Goal: Navigation & Orientation: Find specific page/section

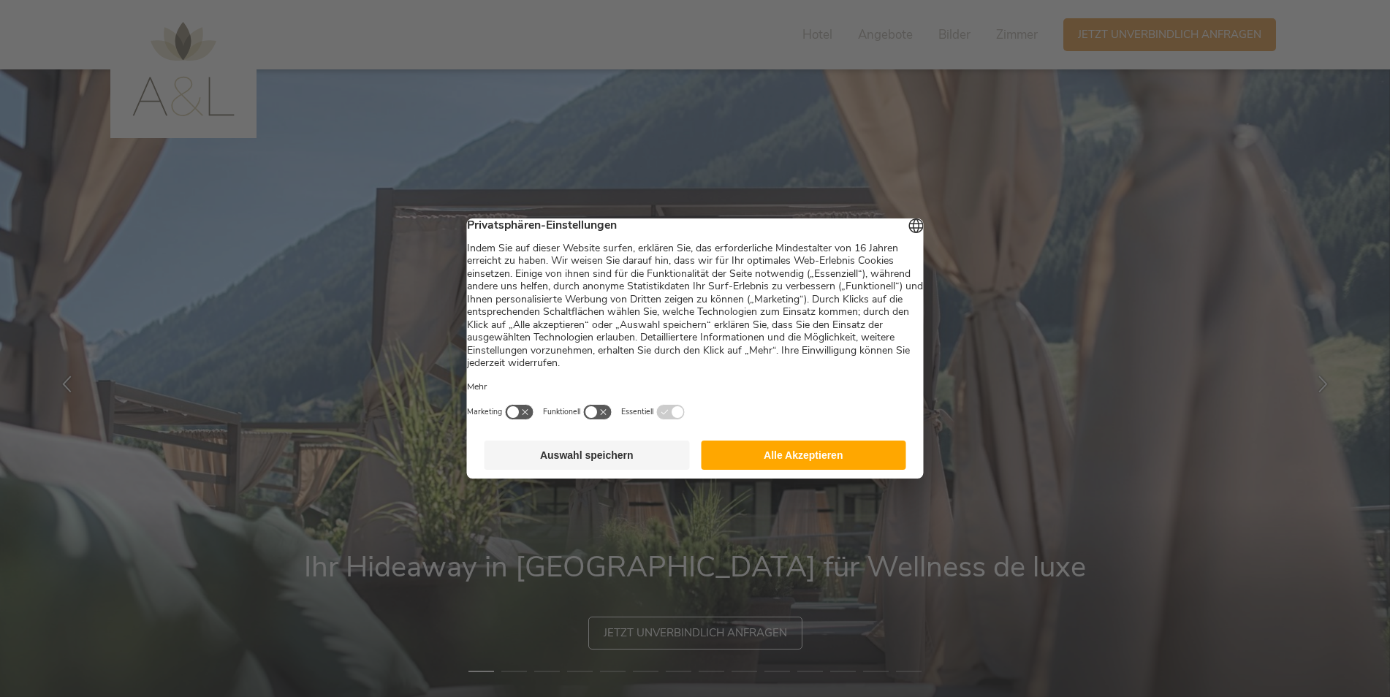
click at [797, 465] on button "Alle Akzeptieren" at bounding box center [803, 455] width 205 height 29
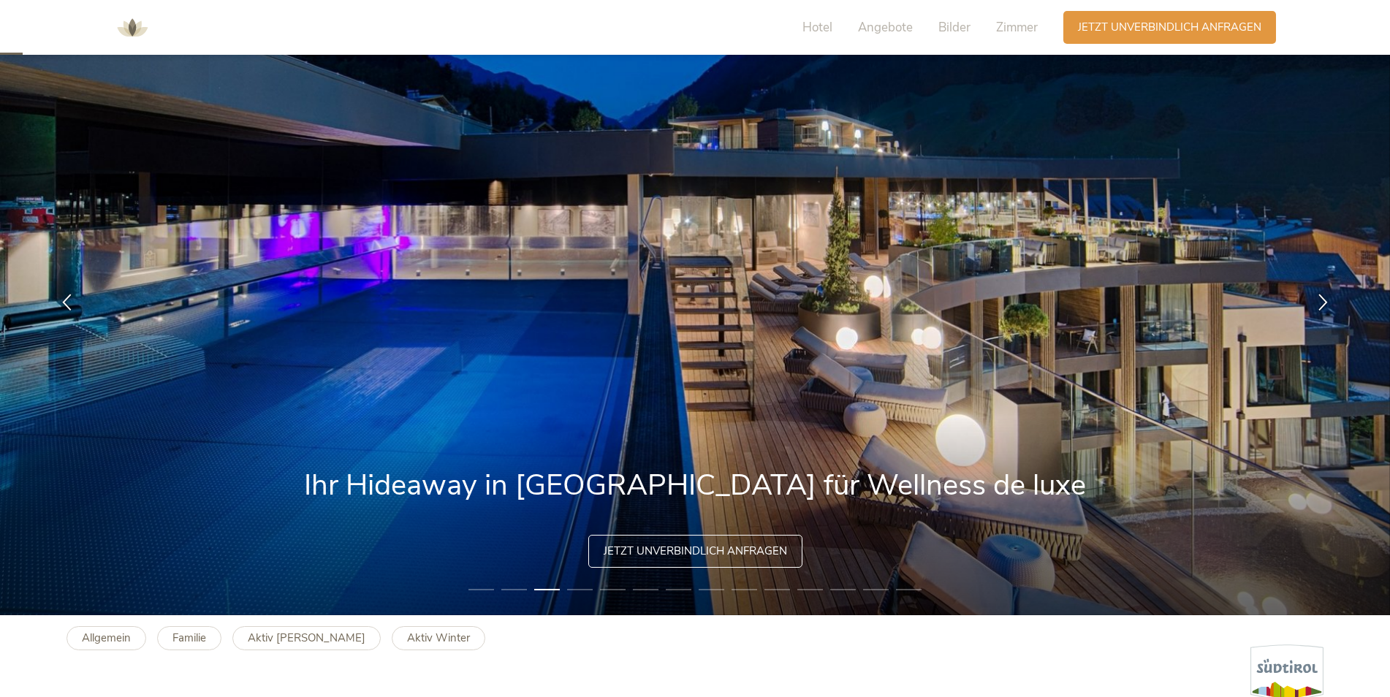
scroll to position [73, 0]
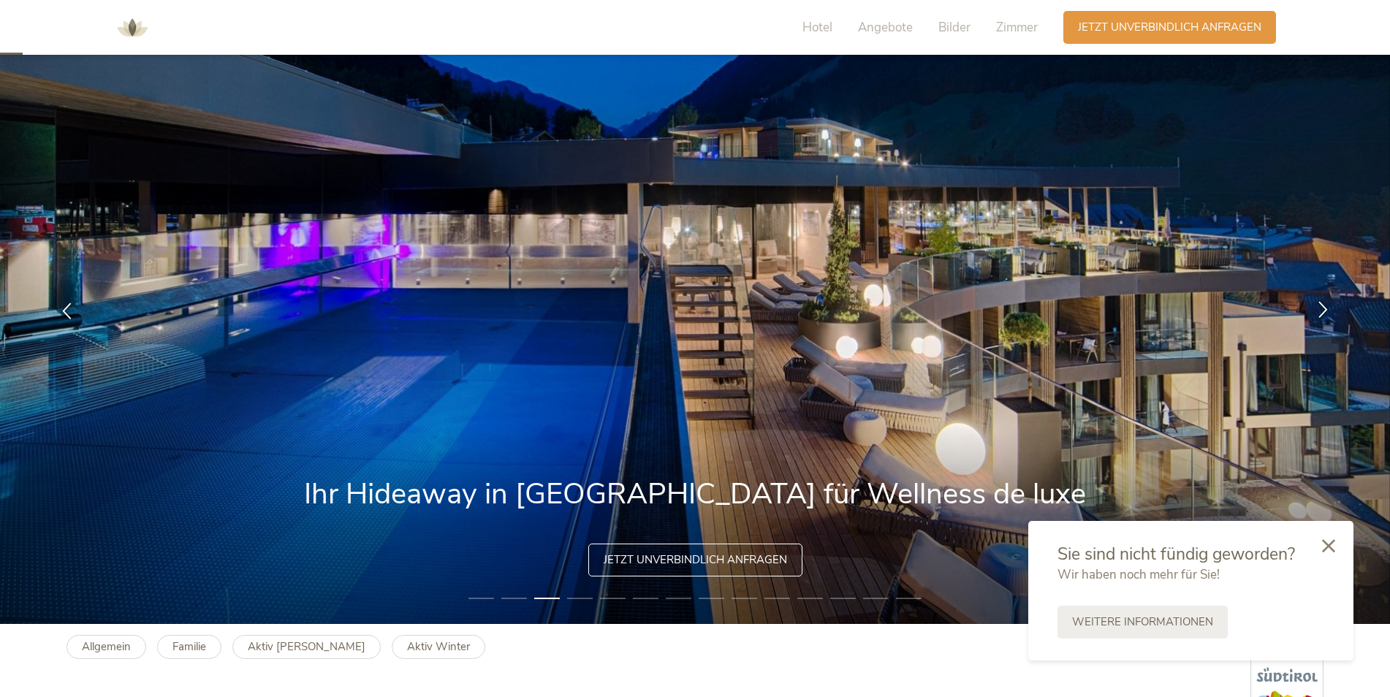
click at [1324, 304] on icon at bounding box center [1323, 308] width 17 height 17
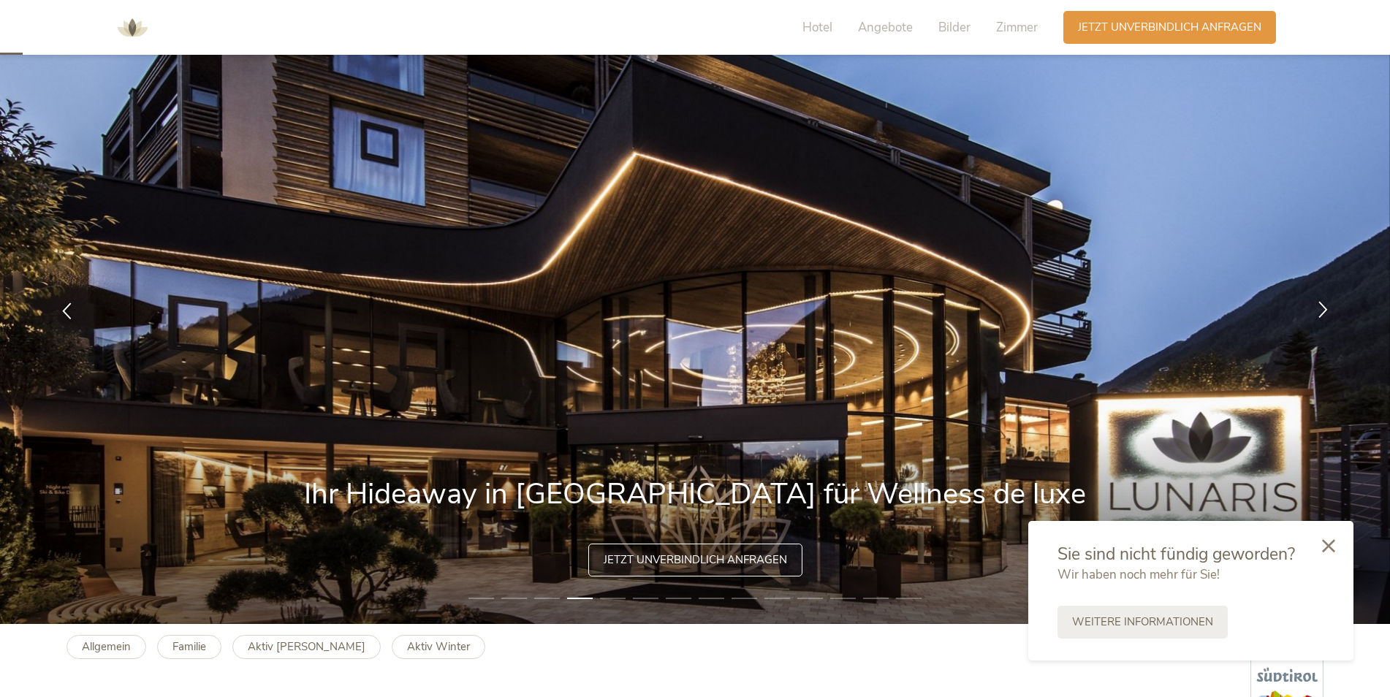
click at [1324, 305] on icon at bounding box center [1323, 308] width 17 height 17
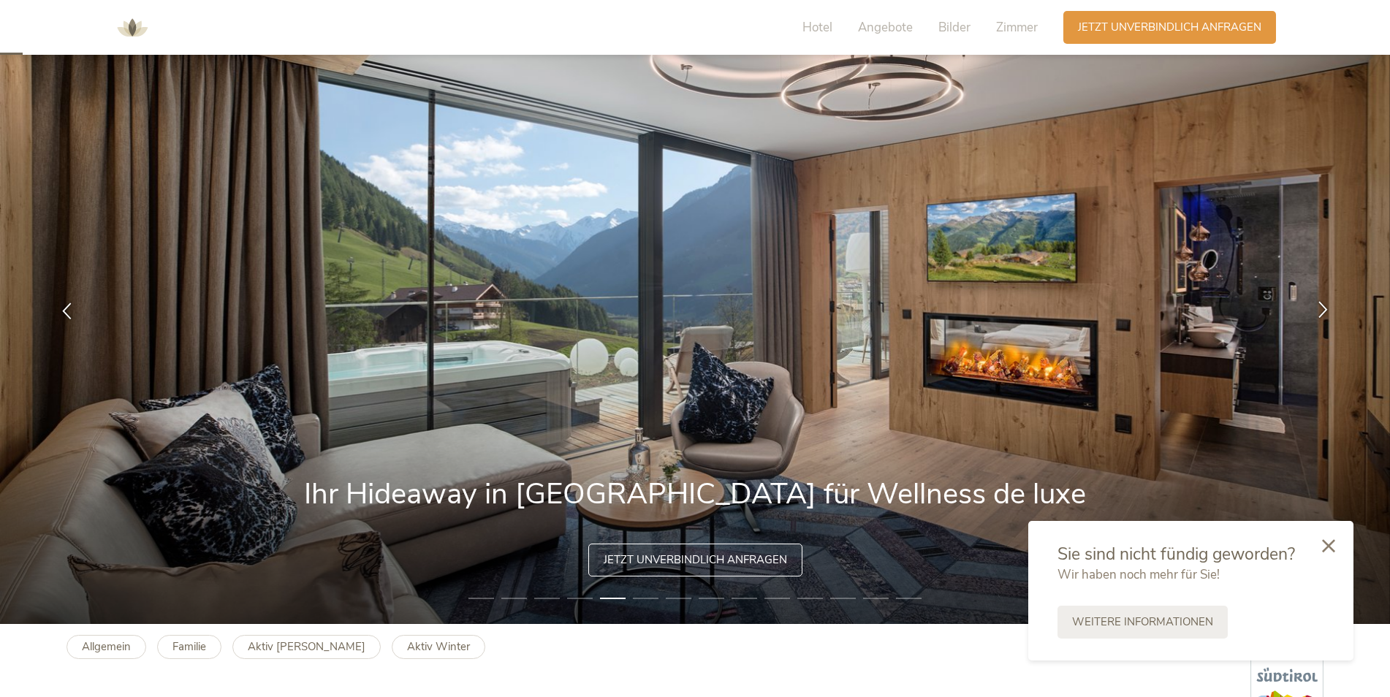
click at [1324, 305] on icon at bounding box center [1323, 308] width 17 height 17
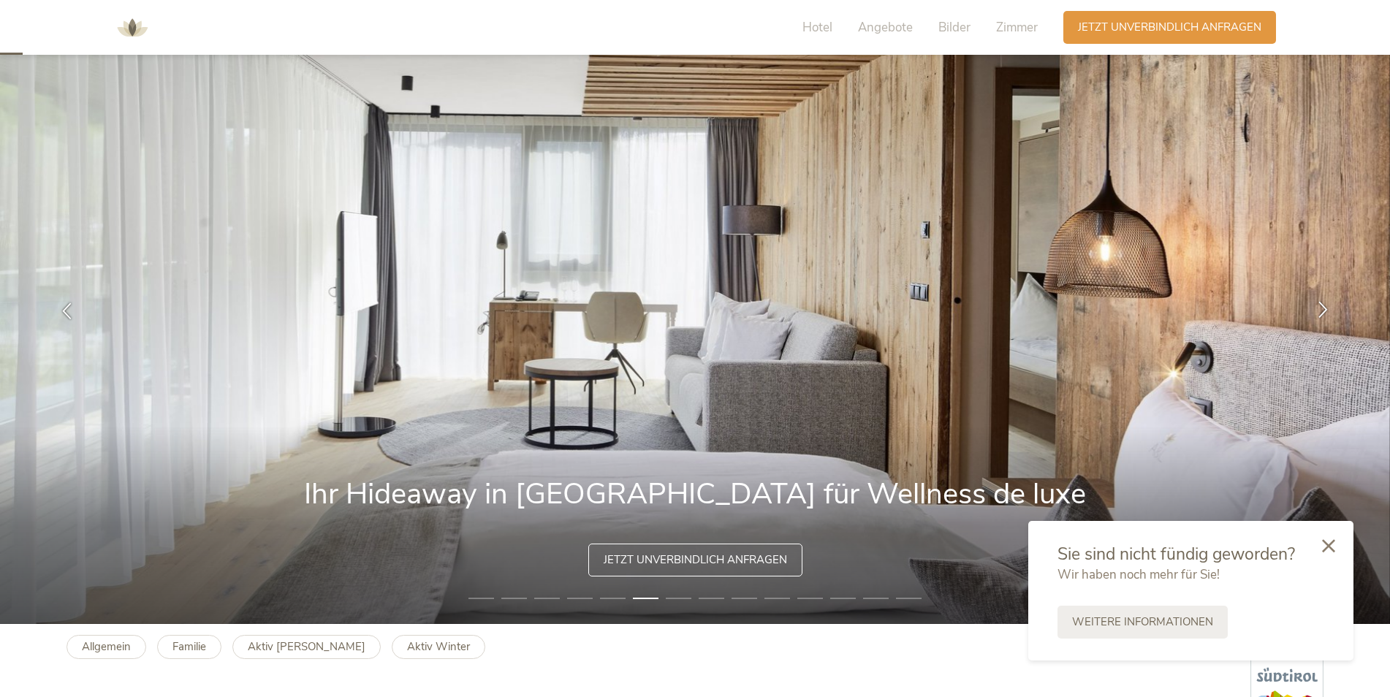
click at [1325, 305] on icon at bounding box center [1323, 308] width 17 height 17
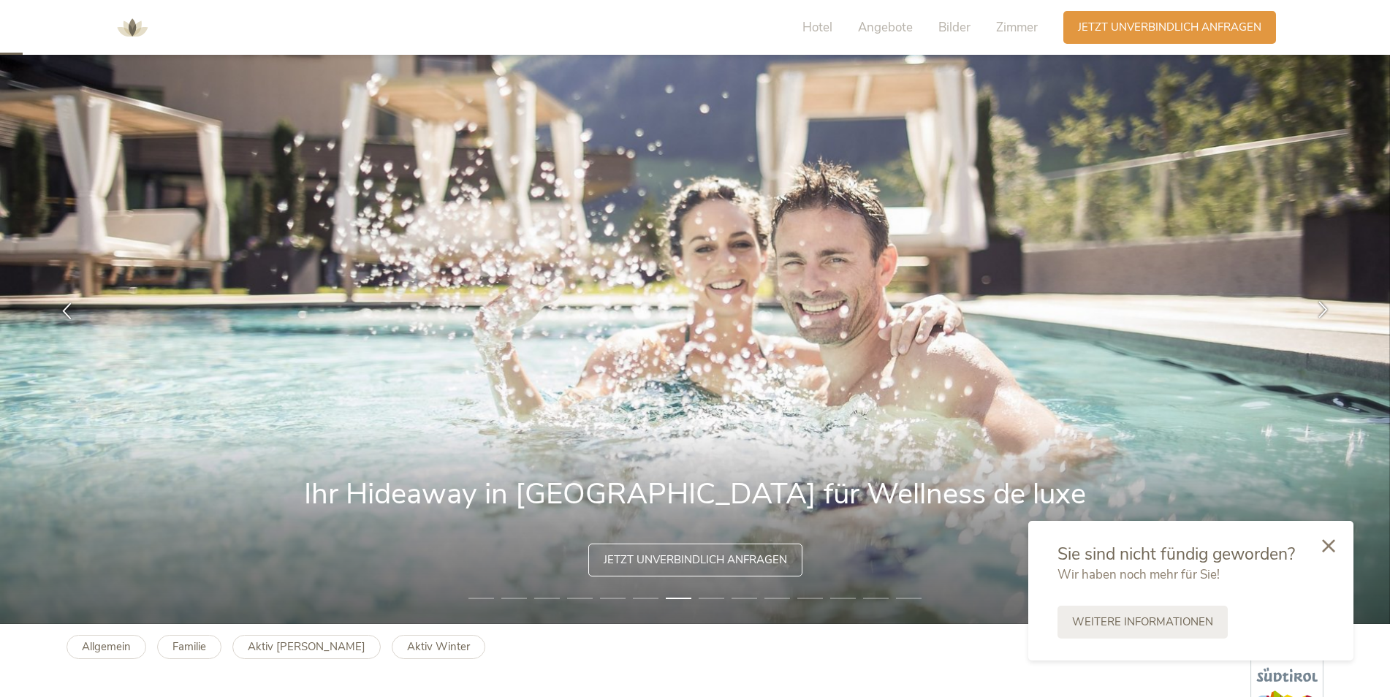
click at [1325, 305] on icon at bounding box center [1323, 308] width 17 height 17
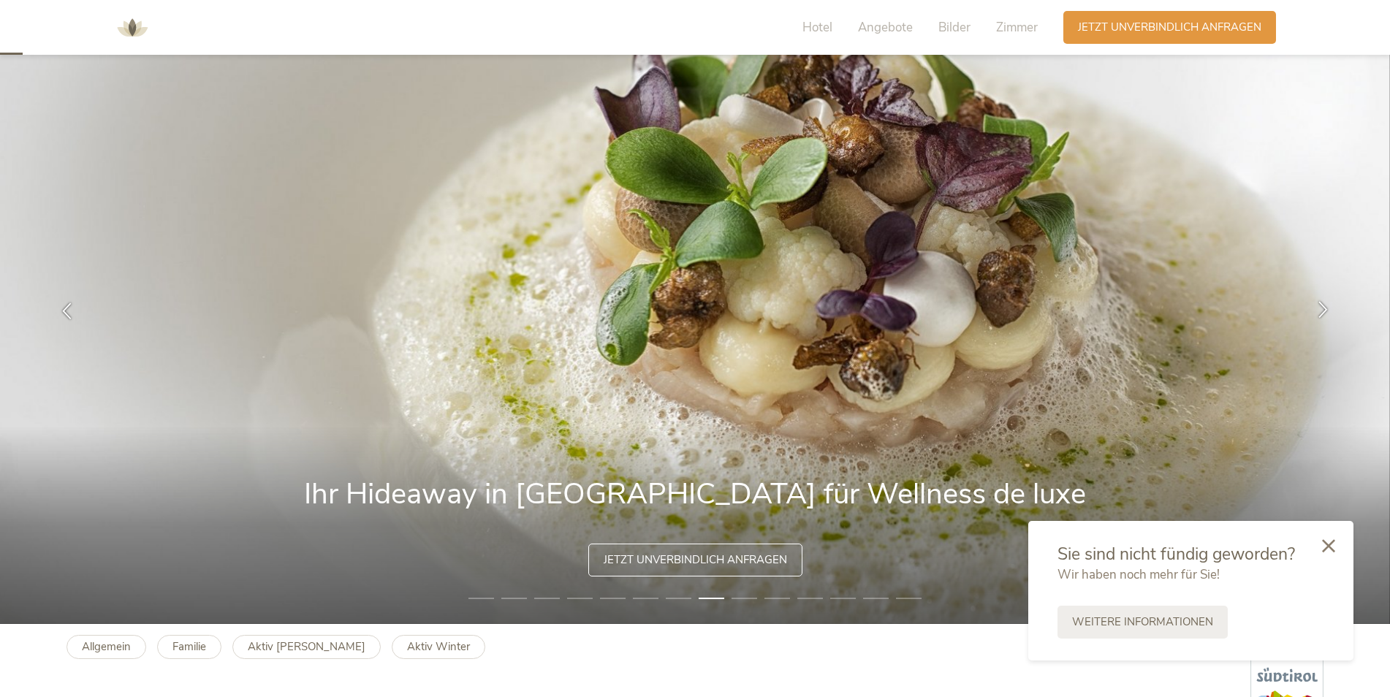
click at [1328, 307] on icon at bounding box center [1323, 308] width 17 height 17
click at [1329, 307] on icon at bounding box center [1323, 308] width 17 height 17
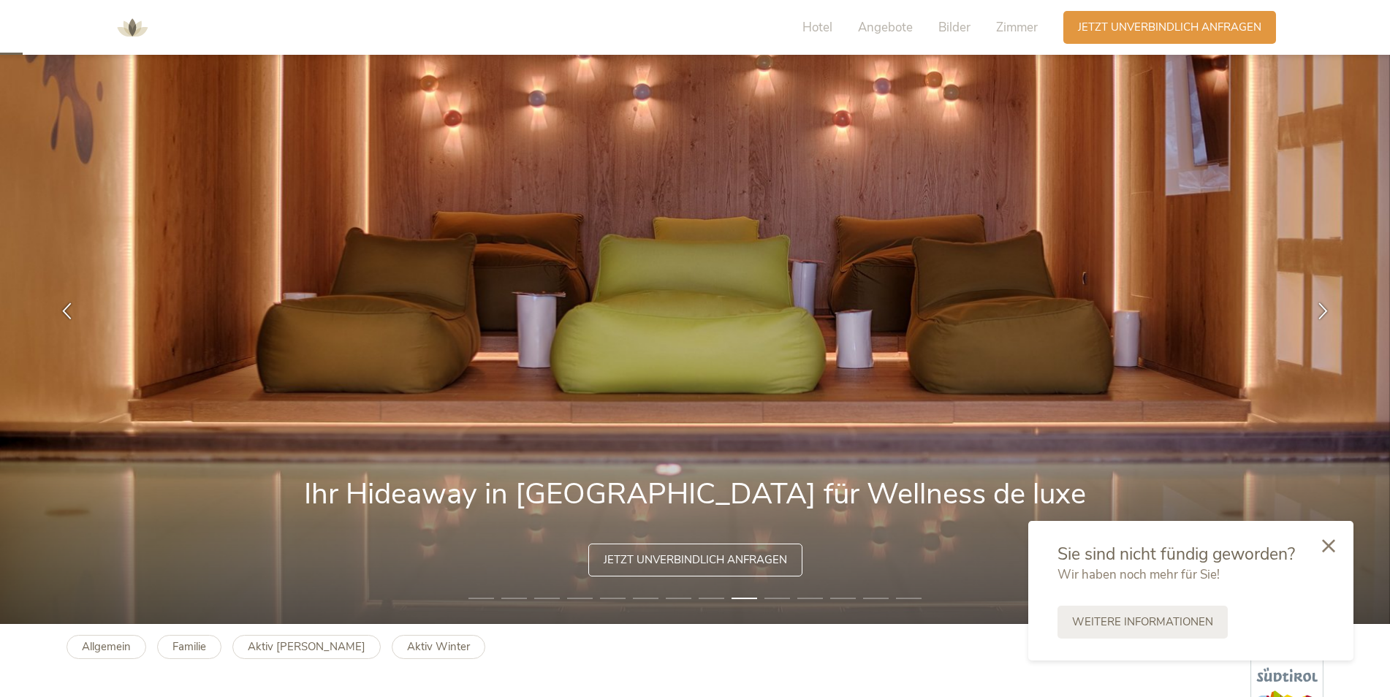
click at [134, 29] on img at bounding box center [132, 28] width 44 height 44
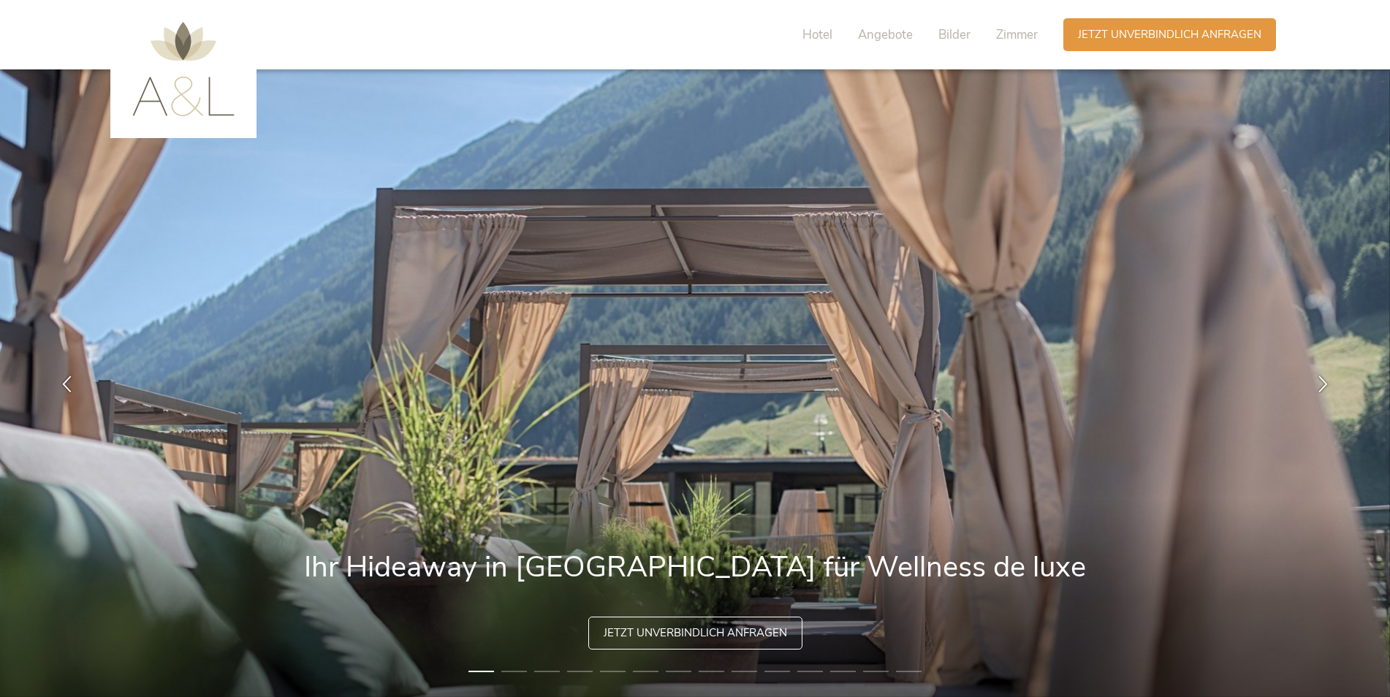
click at [808, 25] on div "Hotel Angebote Bilder Zimmer" at bounding box center [923, 34] width 279 height 33
click at [811, 34] on span "Hotel" at bounding box center [818, 34] width 30 height 17
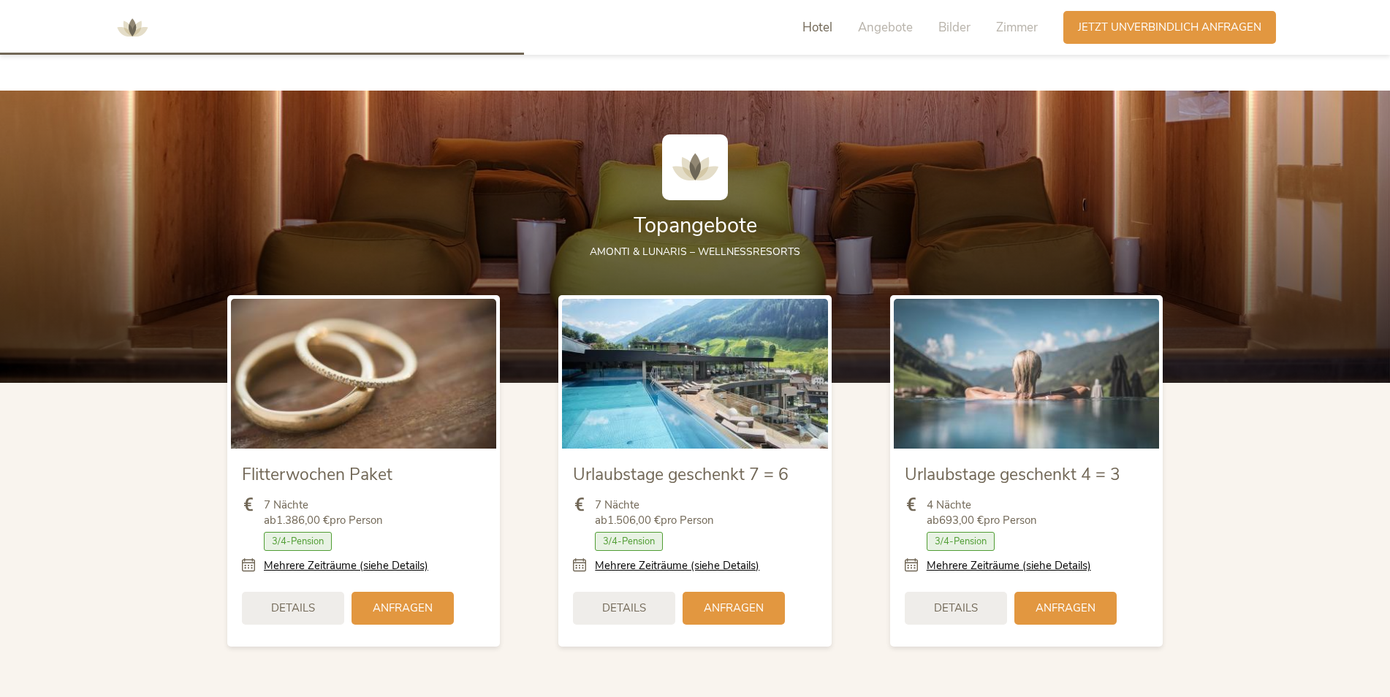
scroll to position [1698, 0]
